Goal: Task Accomplishment & Management: Manage account settings

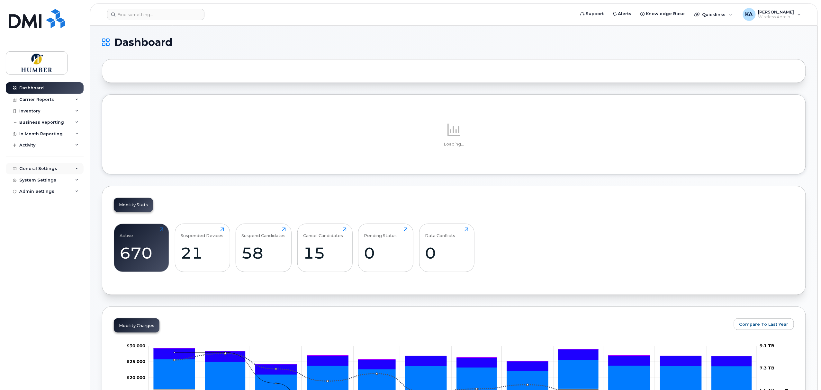
click at [38, 170] on div "General Settings" at bounding box center [38, 168] width 38 height 5
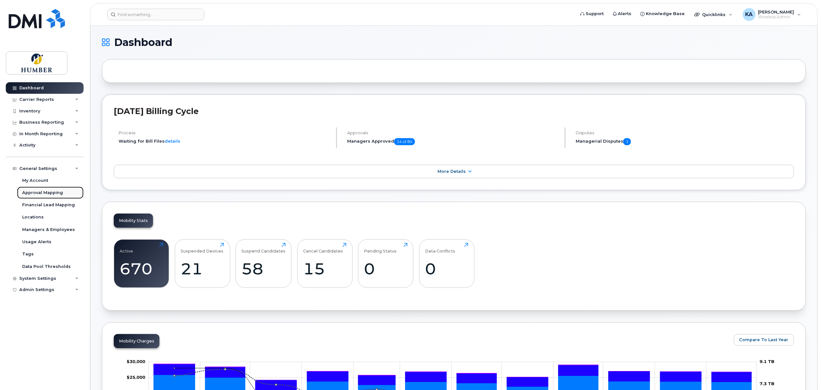
click at [37, 193] on div "Approval Mapping" at bounding box center [42, 193] width 41 height 6
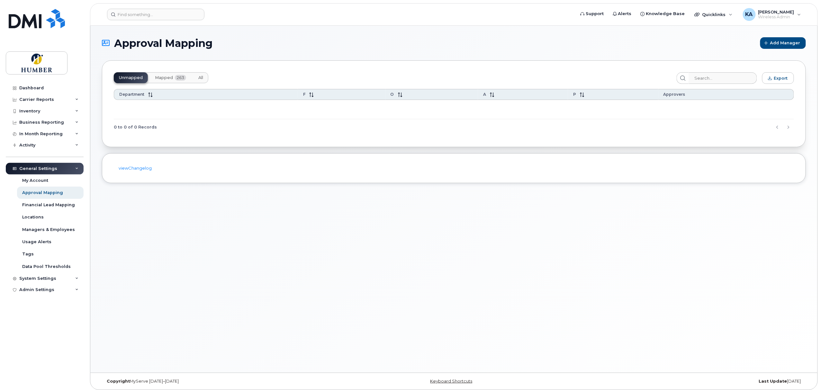
click at [166, 77] on span "Mapped" at bounding box center [164, 77] width 18 height 5
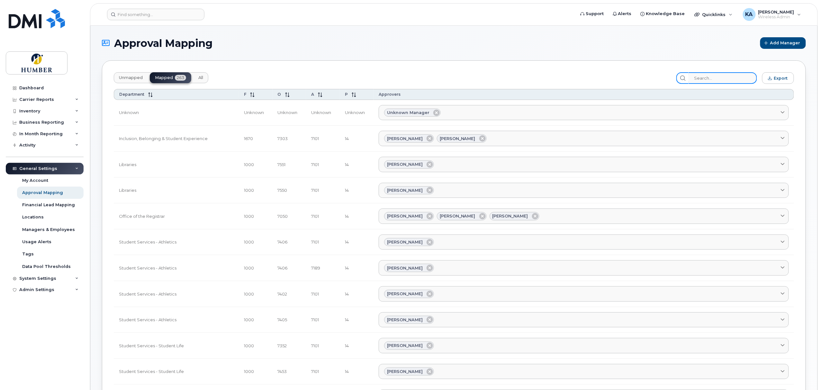
click at [708, 77] on input "search" at bounding box center [723, 78] width 68 height 12
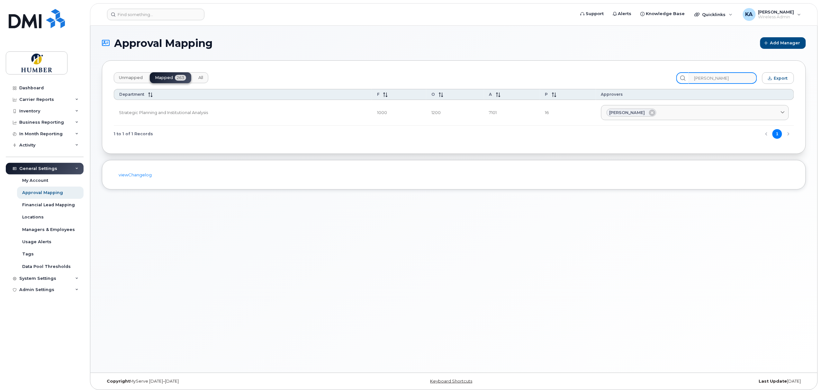
type input "christina"
click at [36, 229] on div "Managers & Employees" at bounding box center [48, 230] width 53 height 6
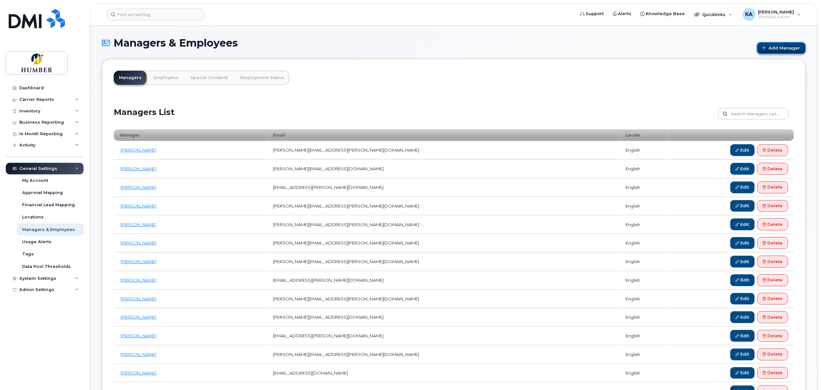
click at [786, 47] on link "Add Manager" at bounding box center [781, 48] width 49 height 12
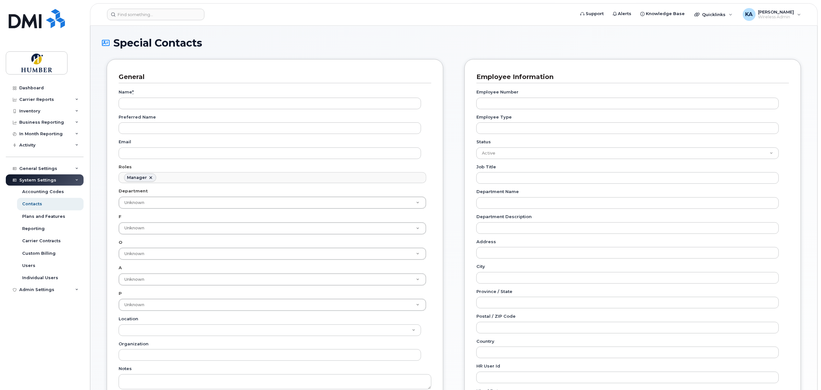
scroll to position [49, 0]
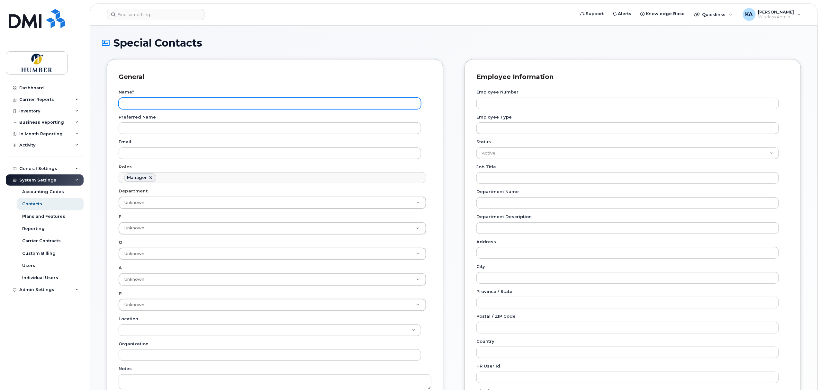
click at [196, 104] on input "Name *" at bounding box center [270, 104] width 302 height 12
type input "[PERSON_NAME]"
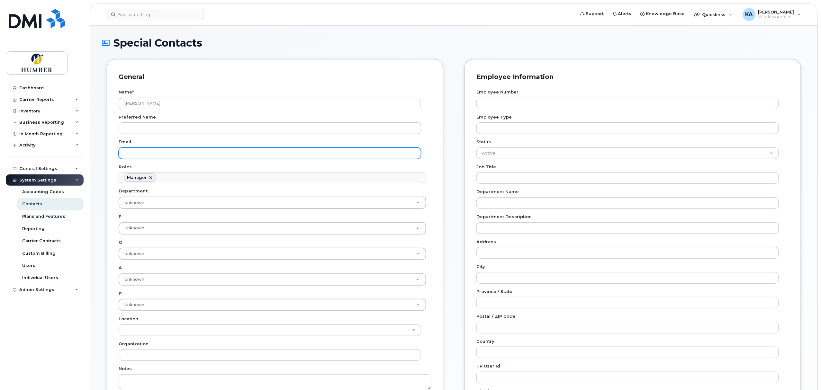
click at [187, 151] on input "Email" at bounding box center [270, 154] width 302 height 12
click at [195, 149] on input "Email" at bounding box center [270, 154] width 302 height 12
paste input "[PERSON_NAME][EMAIL_ADDRESS][PERSON_NAME][DOMAIN_NAME]"
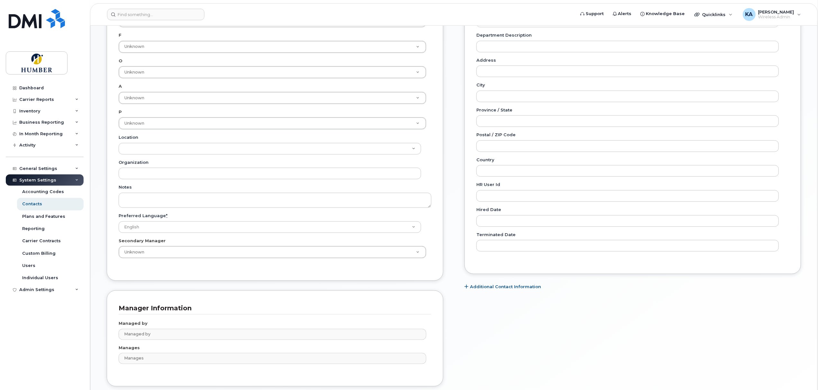
scroll to position [228, 0]
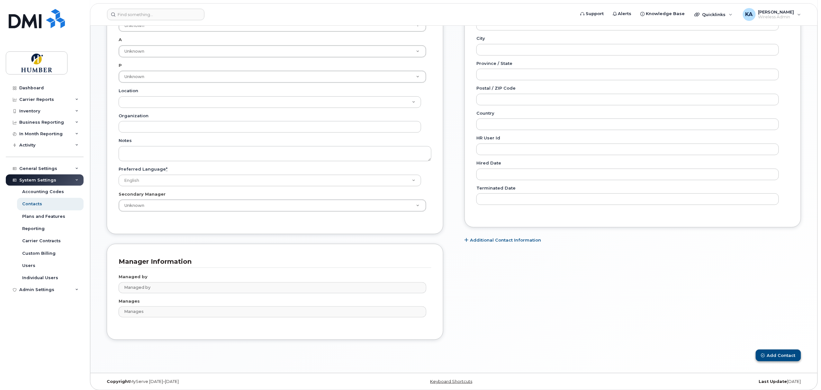
type input "Jean.O'Donnell@humber.ca"
click at [783, 359] on button "Add Contact" at bounding box center [778, 356] width 45 height 12
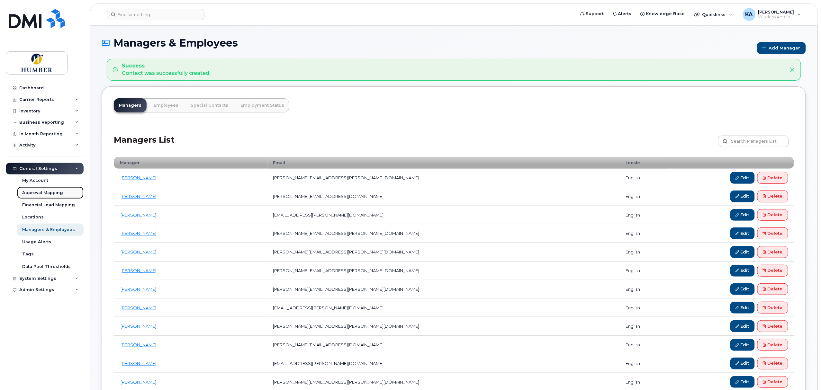
click at [39, 195] on div "Approval Mapping" at bounding box center [42, 193] width 41 height 6
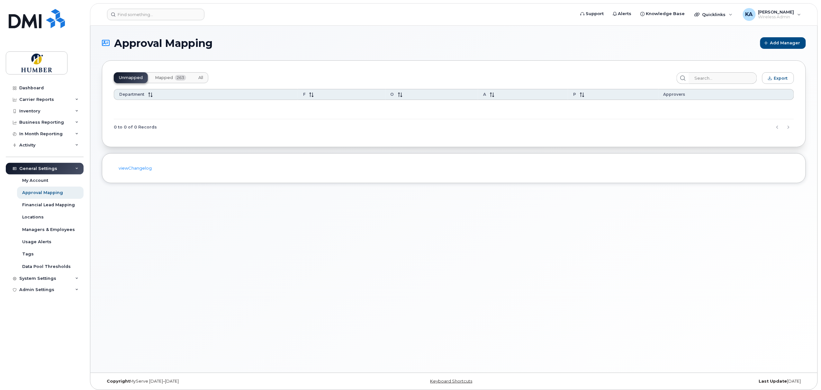
click at [172, 77] on span "Mapped" at bounding box center [164, 77] width 18 height 5
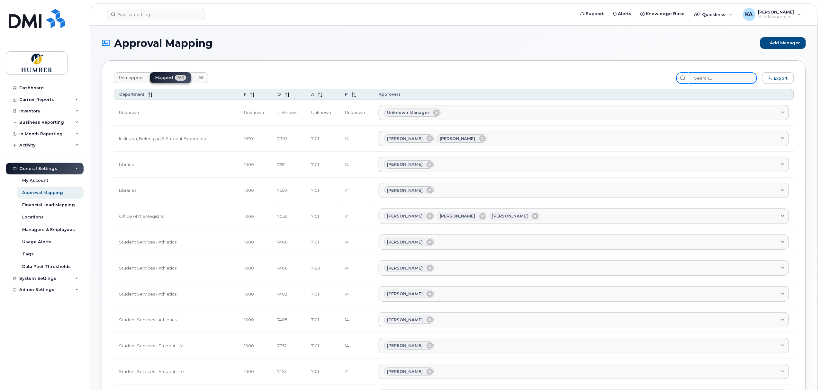
click at [720, 77] on input "search" at bounding box center [723, 78] width 68 height 12
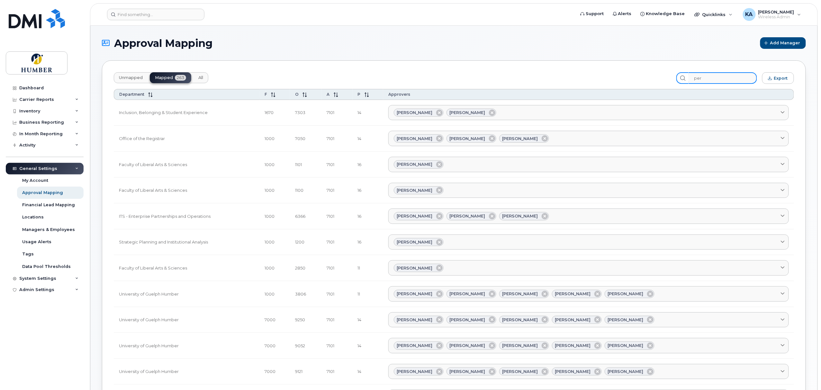
click at [719, 77] on input "per" at bounding box center [723, 78] width 68 height 12
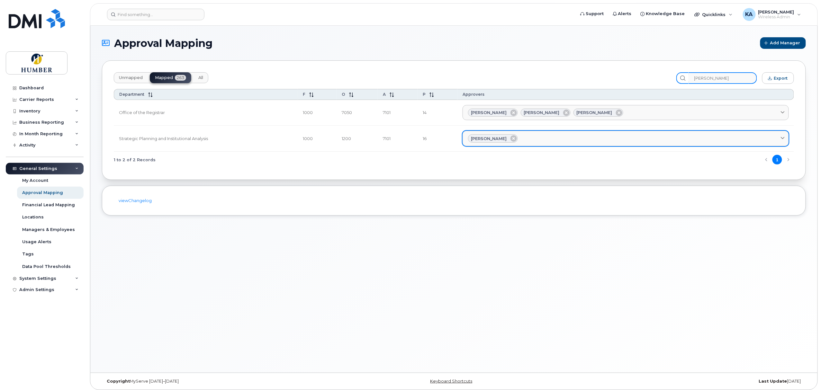
type input "[PERSON_NAME]"
click at [570, 138] on div "[PERSON_NAME]" at bounding box center [625, 138] width 315 height 8
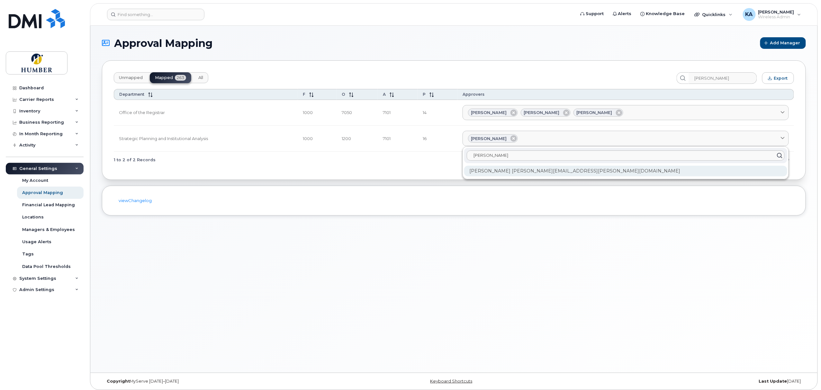
click at [556, 171] on div "[PERSON_NAME] [PERSON_NAME][EMAIL_ADDRESS][PERSON_NAME][DOMAIN_NAME]" at bounding box center [625, 171] width 323 height 11
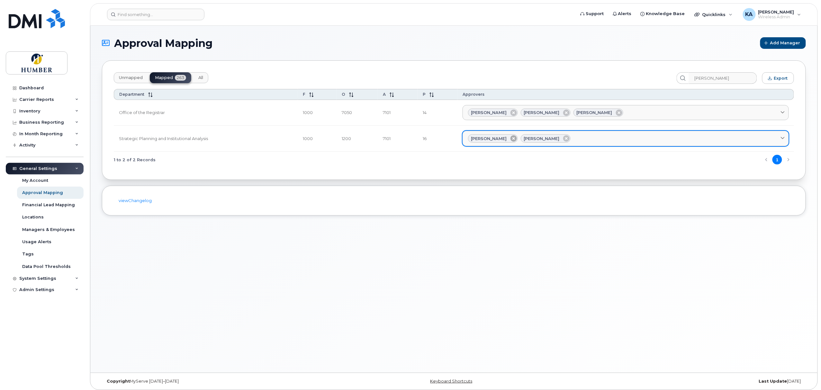
click at [517, 139] on icon at bounding box center [513, 138] width 6 height 6
click at [567, 137] on div "[PERSON_NAME]" at bounding box center [625, 138] width 315 height 8
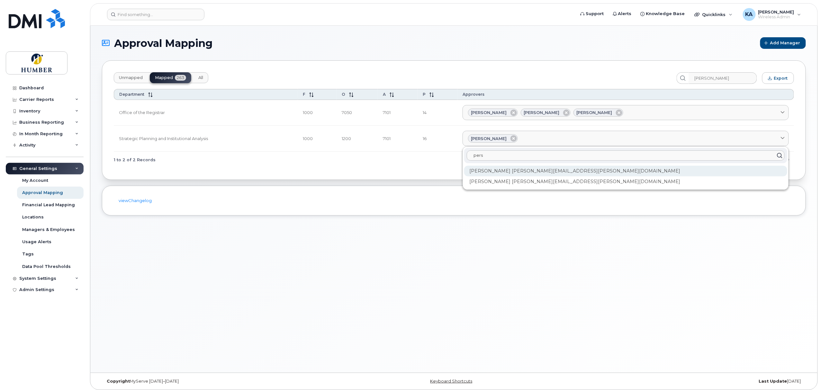
type input "pers"
click at [546, 173] on div "[PERSON_NAME] [PERSON_NAME][EMAIL_ADDRESS][PERSON_NAME][DOMAIN_NAME]" at bounding box center [625, 171] width 323 height 11
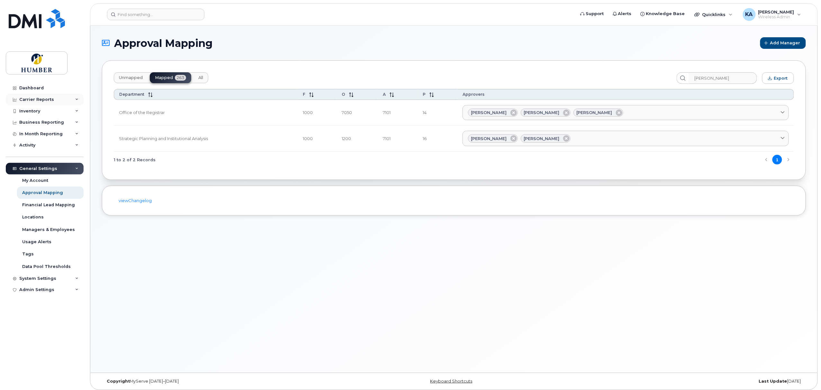
click at [26, 98] on div "Carrier Reports" at bounding box center [36, 99] width 35 height 5
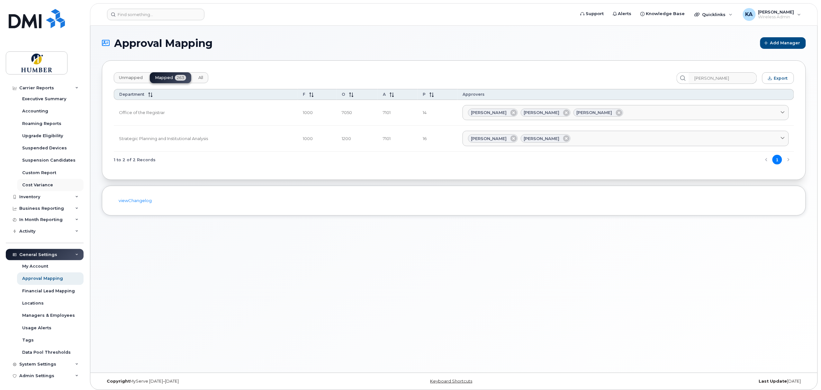
scroll to position [75, 0]
click at [40, 208] on div "Business Reporting" at bounding box center [41, 207] width 45 height 5
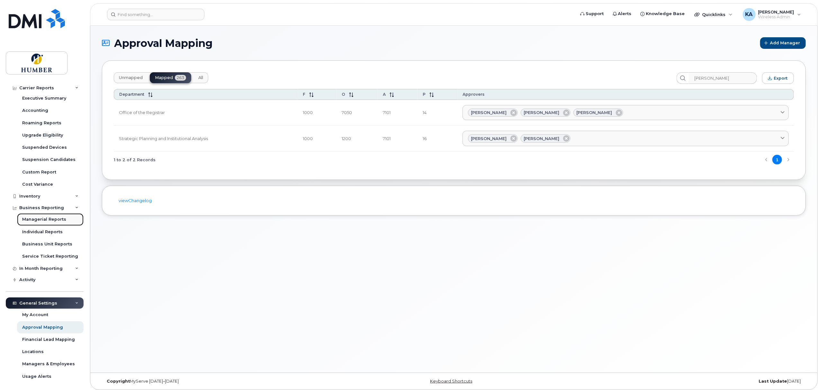
click at [39, 218] on div "Managerial Reports" at bounding box center [44, 220] width 44 height 6
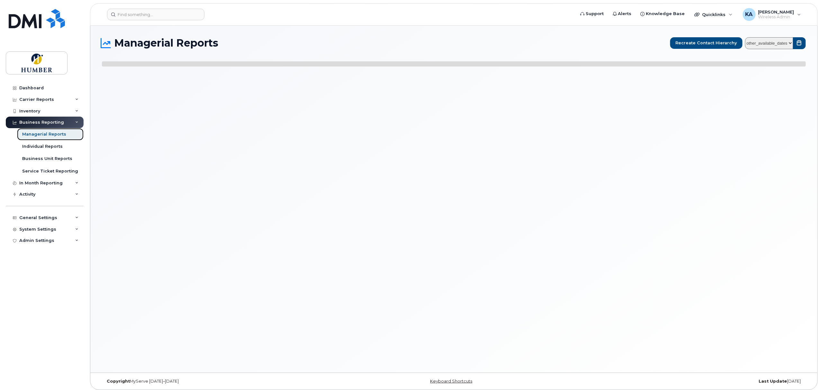
select select
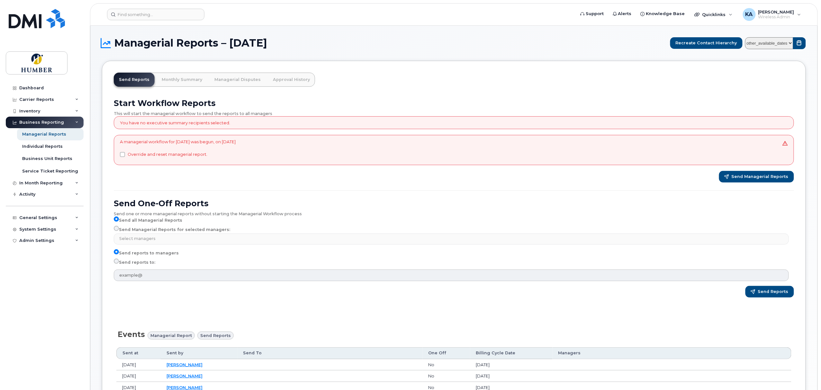
click at [144, 229] on label "Send Managerial Reports for selected managers:" at bounding box center [172, 230] width 116 height 8
click at [119, 229] on input "Send Managerial Reports for selected managers:" at bounding box center [116, 228] width 5 height 5
radio input "true"
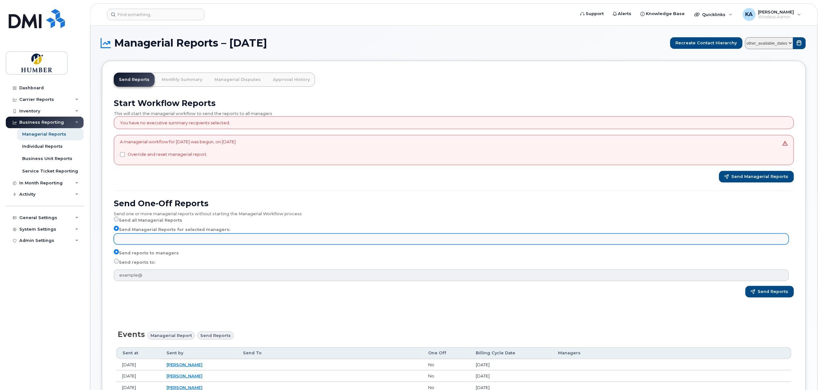
click at [142, 240] on input "text" at bounding box center [452, 238] width 669 height 9
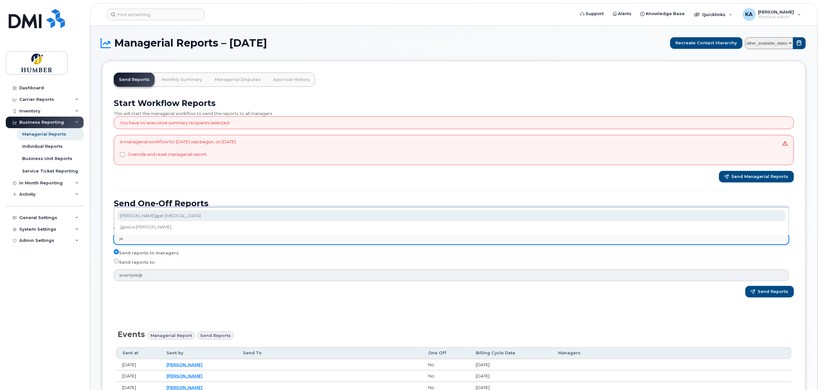
type input "j"
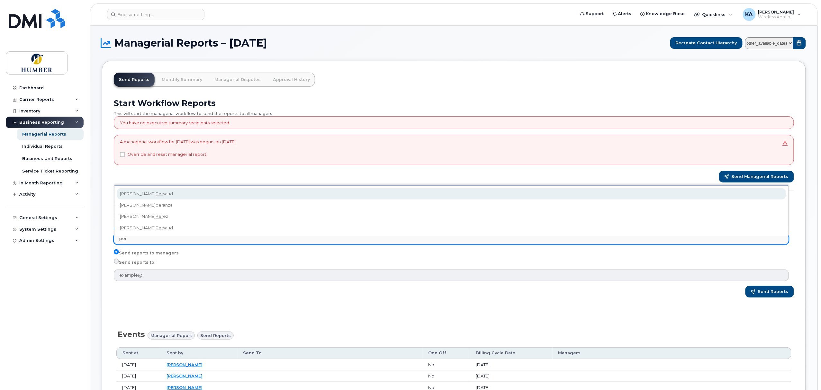
type input "per"
select select "c558624a-c83b-45b7-898d-d62423407618"
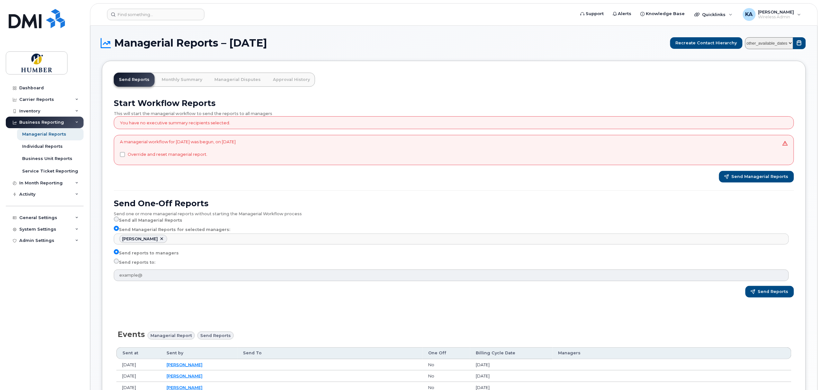
scroll to position [93, 0]
click at [118, 263] on input "Send reports to:" at bounding box center [116, 261] width 5 height 5
radio input "true"
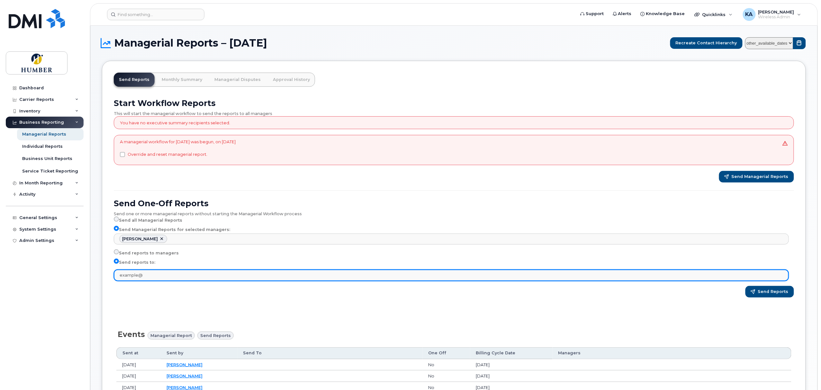
click at [129, 276] on input "text" at bounding box center [451, 276] width 675 height 12
click at [164, 274] on input "text" at bounding box center [451, 276] width 675 height 12
paste input "[PERSON_NAME][EMAIL_ADDRESS][PERSON_NAME][DOMAIN_NAME]"
type input "[PERSON_NAME][EMAIL_ADDRESS][PERSON_NAME][DOMAIN_NAME]"
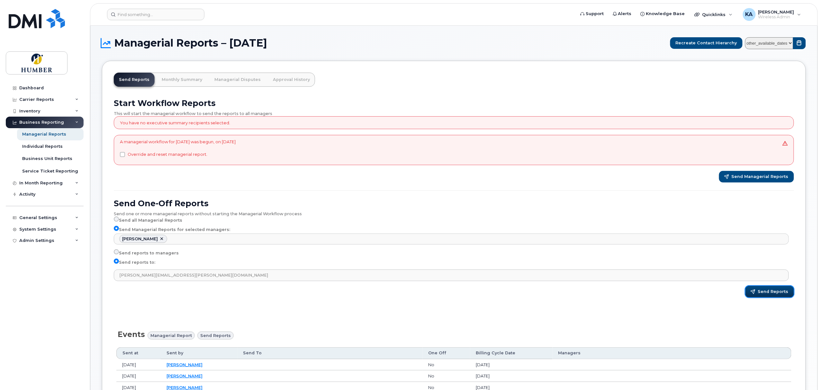
click at [759, 293] on button "Send Reports" at bounding box center [769, 292] width 49 height 12
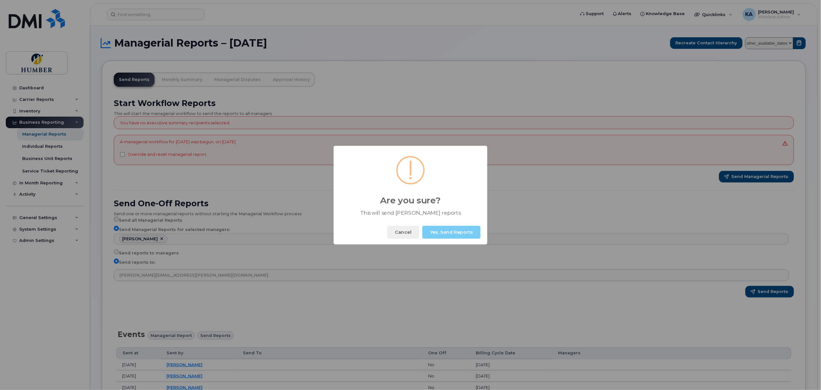
click at [457, 232] on button "Yes, Send Reports" at bounding box center [451, 232] width 58 height 13
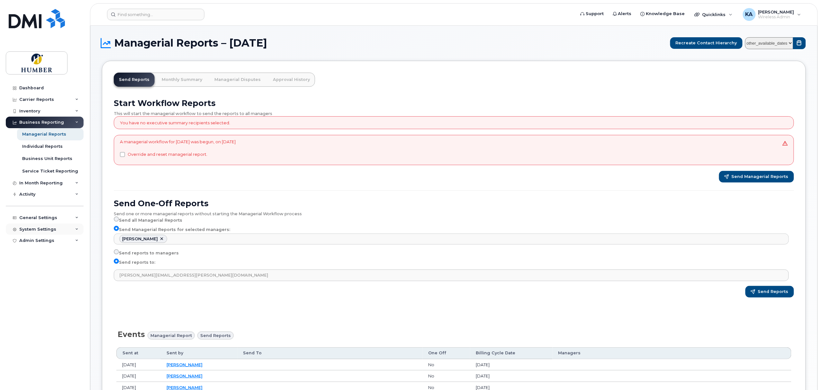
click at [42, 224] on div "System Settings" at bounding box center [45, 230] width 78 height 12
click at [42, 219] on div "General Settings" at bounding box center [38, 217] width 38 height 5
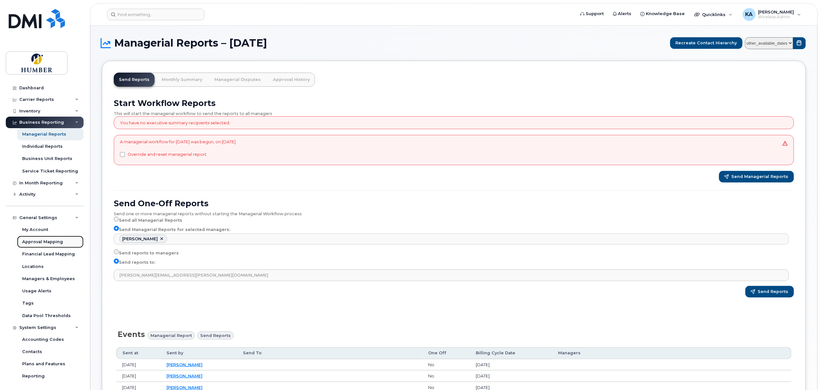
click at [42, 241] on div "Approval Mapping" at bounding box center [42, 242] width 41 height 6
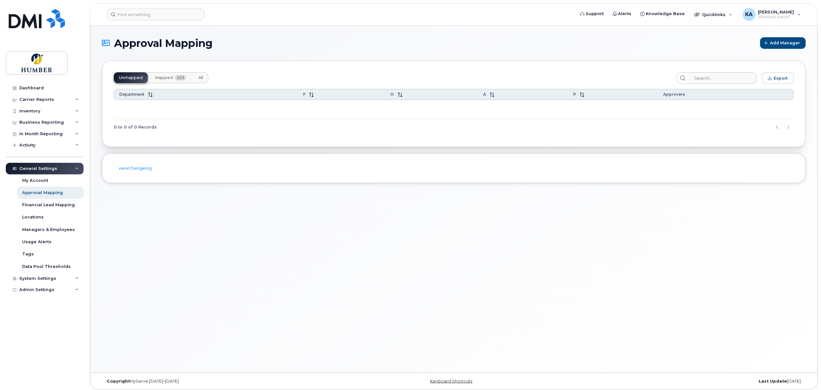
click at [165, 78] on span "Mapped" at bounding box center [164, 77] width 18 height 5
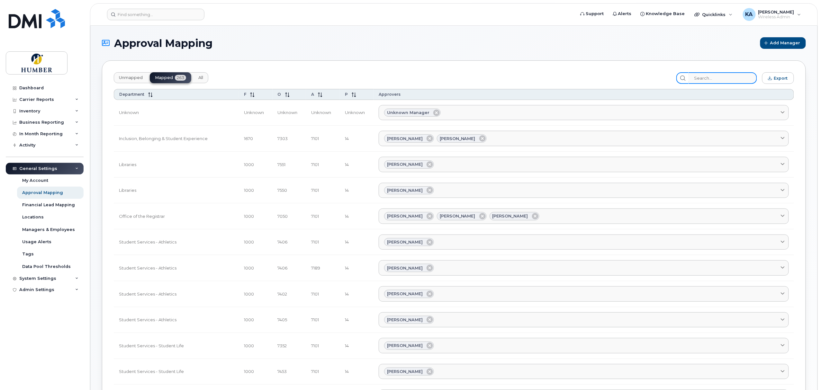
click at [710, 75] on input "search" at bounding box center [723, 78] width 68 height 12
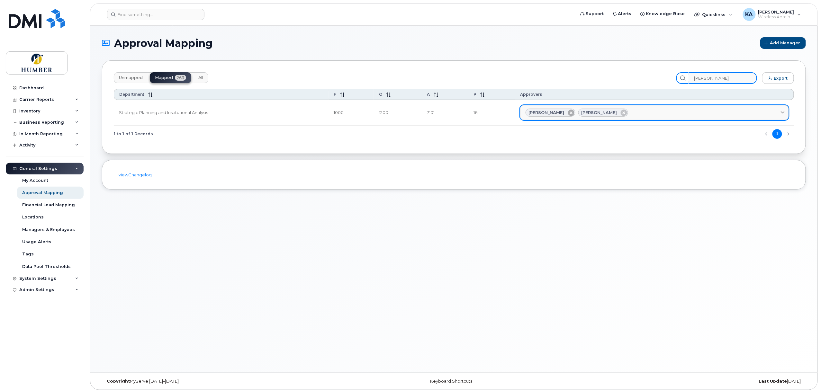
type input "[PERSON_NAME]"
click at [574, 113] on icon at bounding box center [571, 113] width 6 height 6
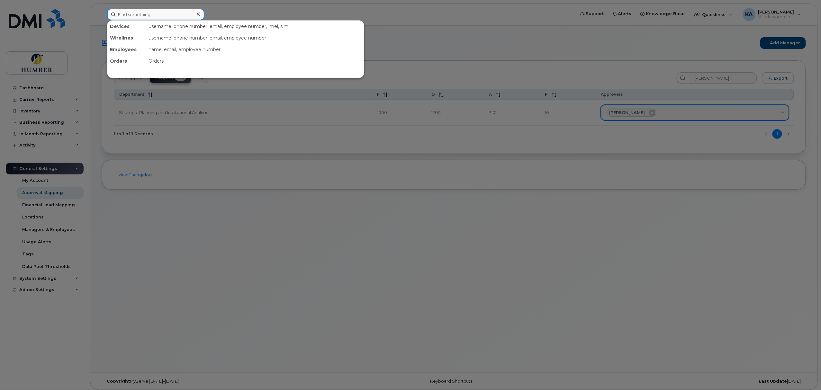
click at [134, 14] on input at bounding box center [155, 15] width 97 height 12
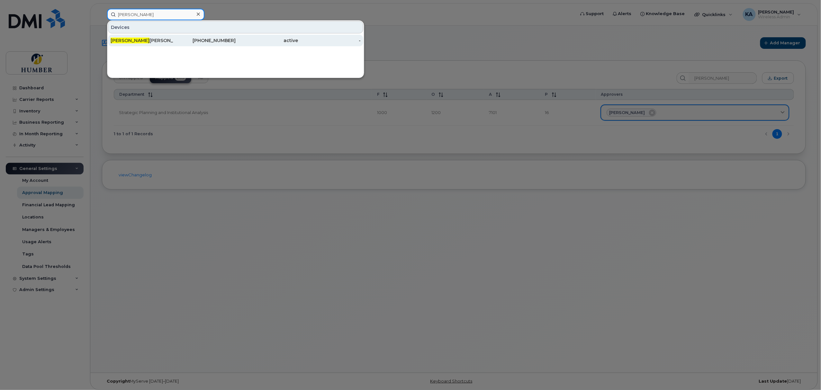
type input "[PERSON_NAME]"
click at [151, 41] on div "[PERSON_NAME]" at bounding box center [142, 40] width 63 height 6
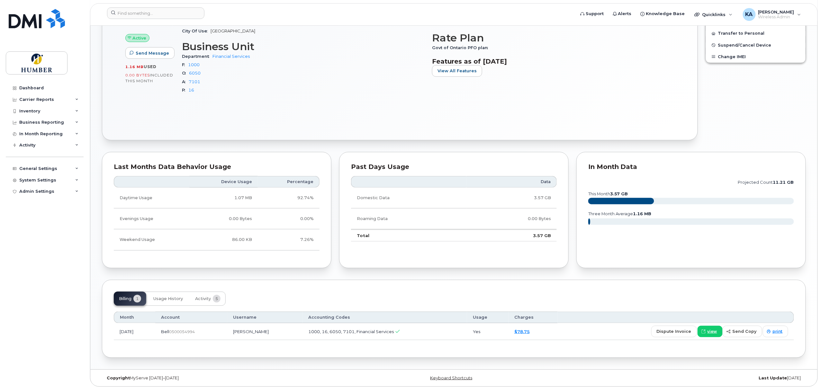
scroll to position [232, 0]
click at [530, 330] on link "$78.75" at bounding box center [521, 331] width 15 height 5
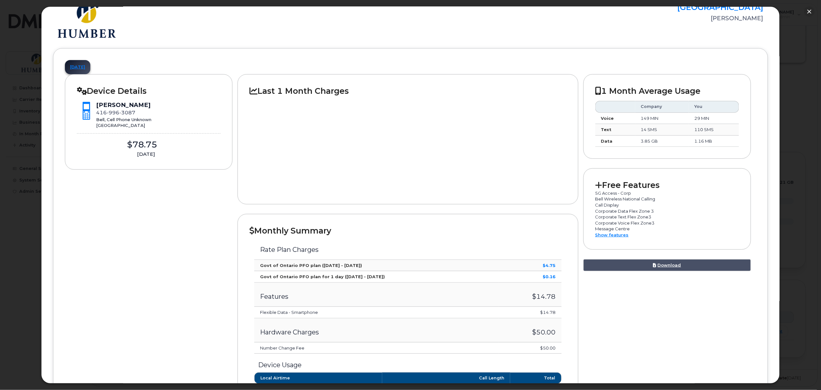
scroll to position [57, 0]
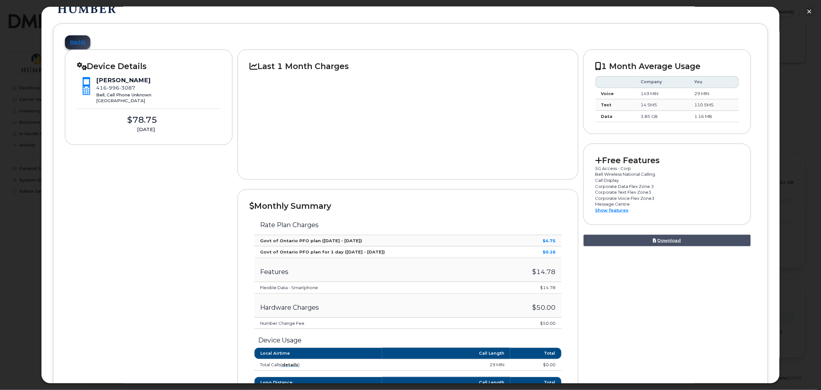
click at [294, 308] on h3 "Hardware Charges" at bounding box center [376, 307] width 233 height 7
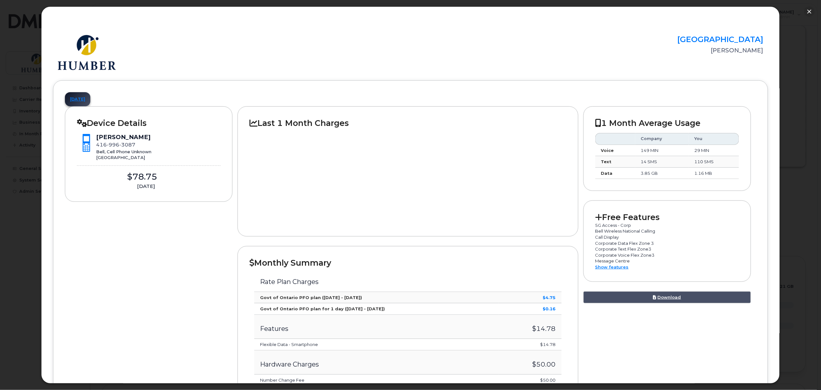
scroll to position [117, 0]
click at [809, 13] on button "button" at bounding box center [809, 11] width 10 height 10
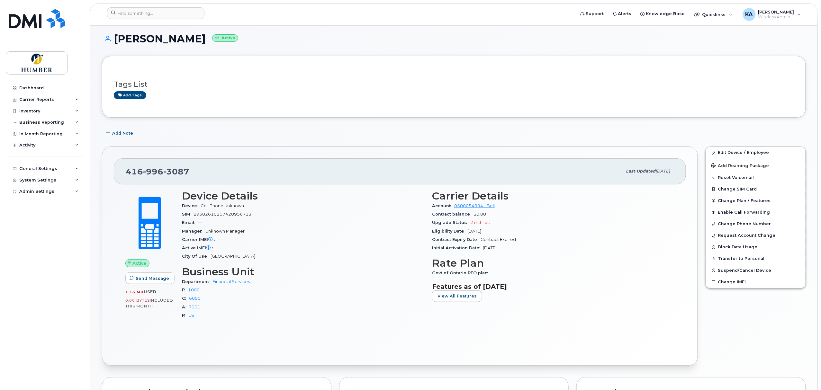
scroll to position [3, 0]
drag, startPoint x: 192, startPoint y: 167, endPoint x: 129, endPoint y: 171, distance: 63.4
click at [129, 171] on div "416 996 3087" at bounding box center [374, 173] width 497 height 14
copy span "416 996 3087"
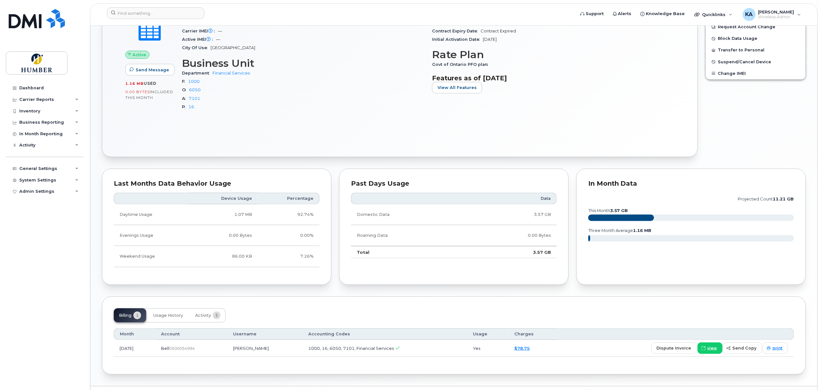
scroll to position [232, 0]
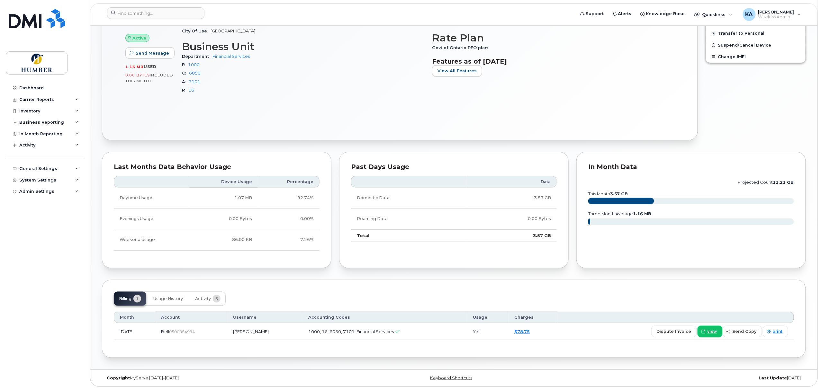
click at [716, 332] on span "view" at bounding box center [713, 332] width 10 height 6
